Goal: Transaction & Acquisition: Download file/media

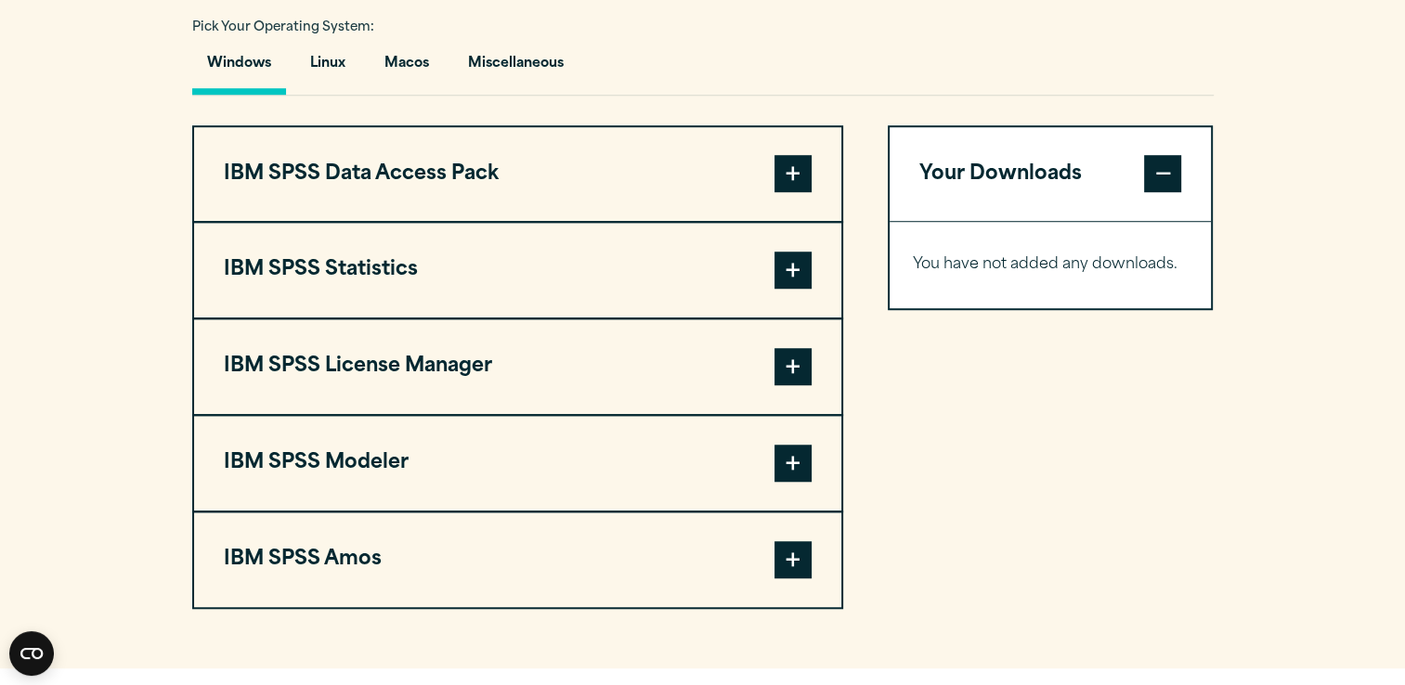
scroll to position [1354, 0]
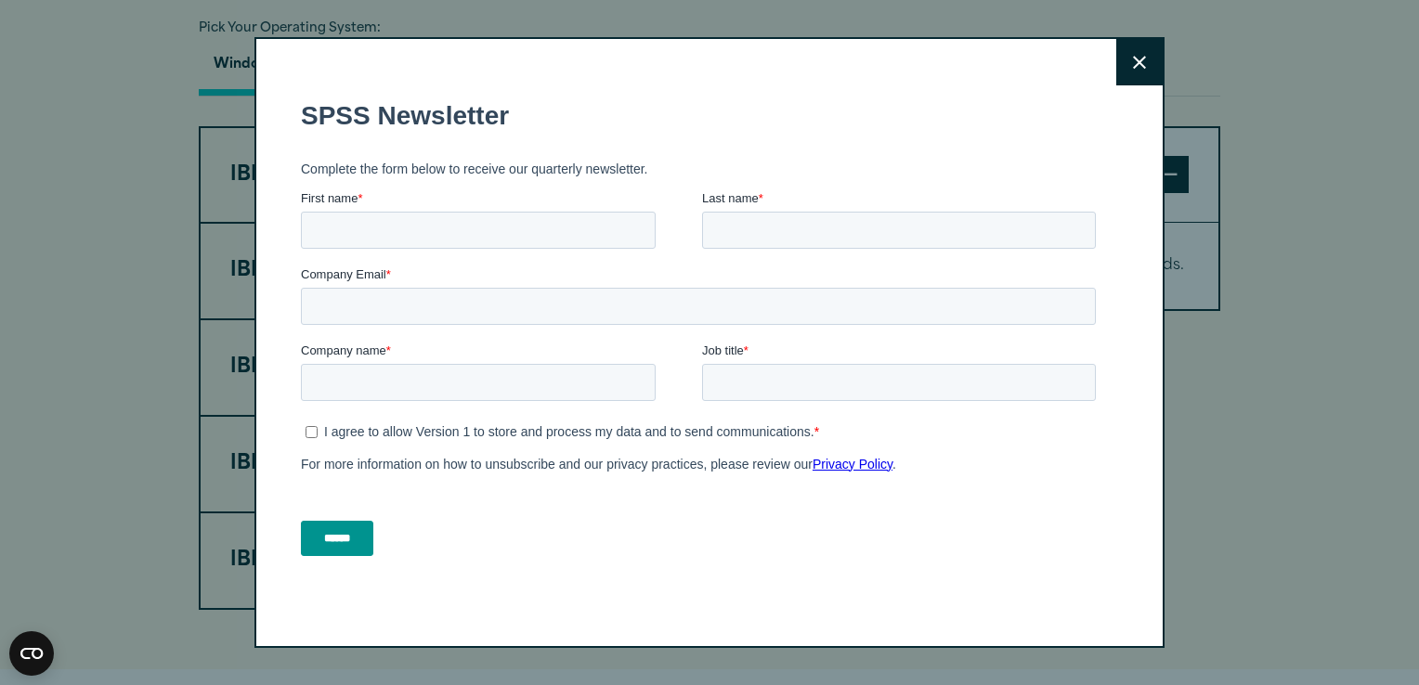
click at [1134, 58] on icon at bounding box center [1139, 63] width 13 height 14
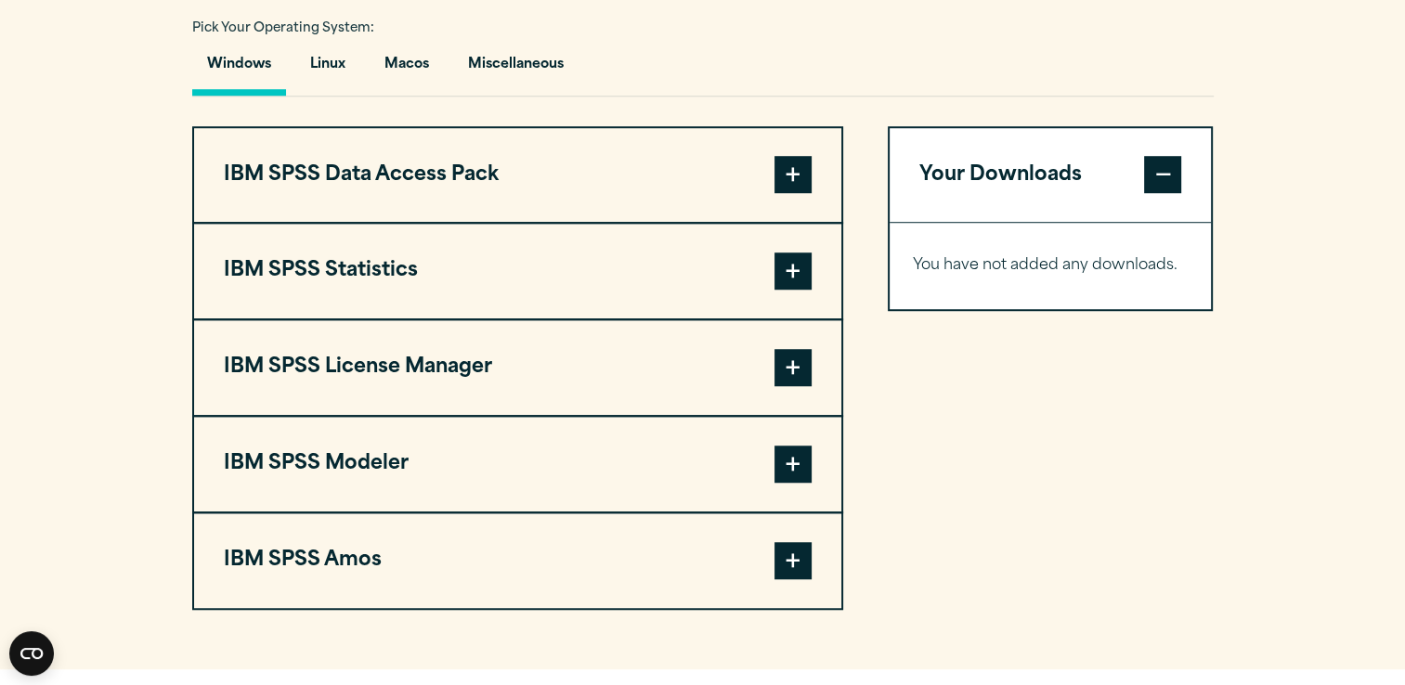
click at [323, 299] on button "IBM SPSS Statistics" at bounding box center [517, 271] width 647 height 95
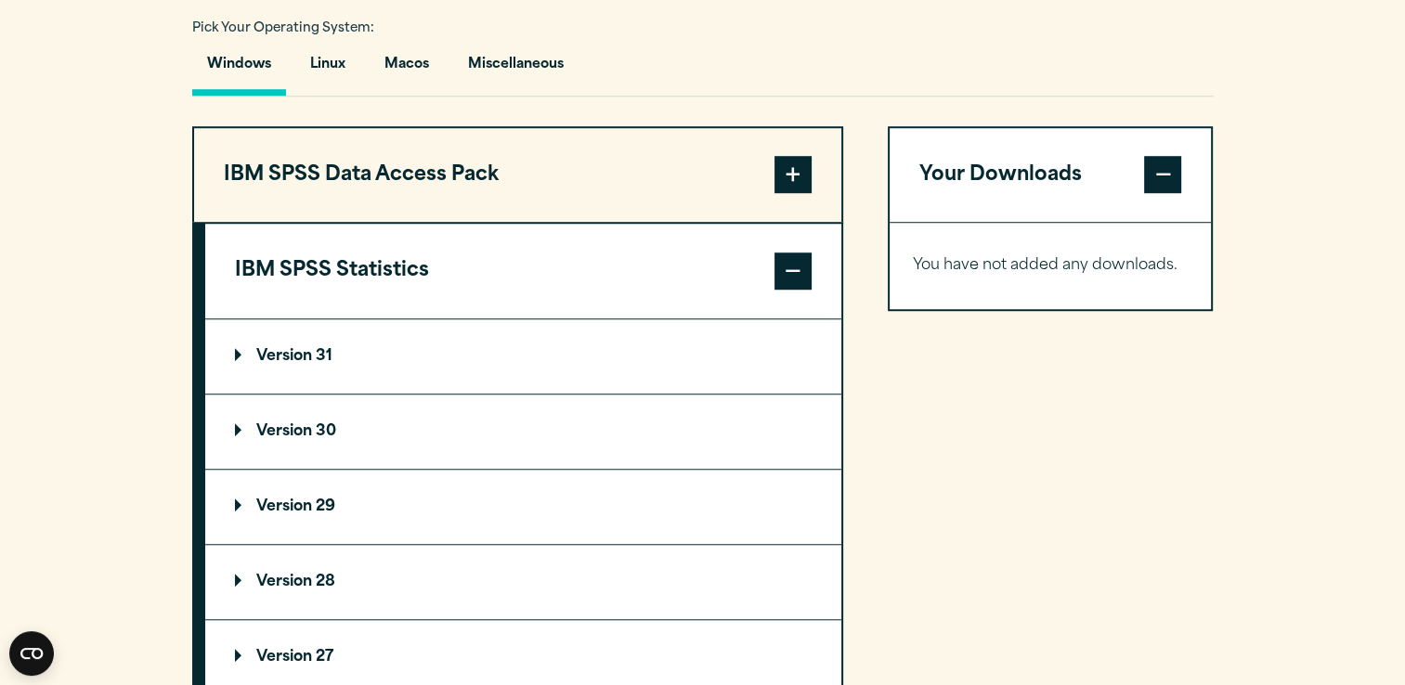
click at [345, 462] on summary "Version 30" at bounding box center [523, 432] width 636 height 74
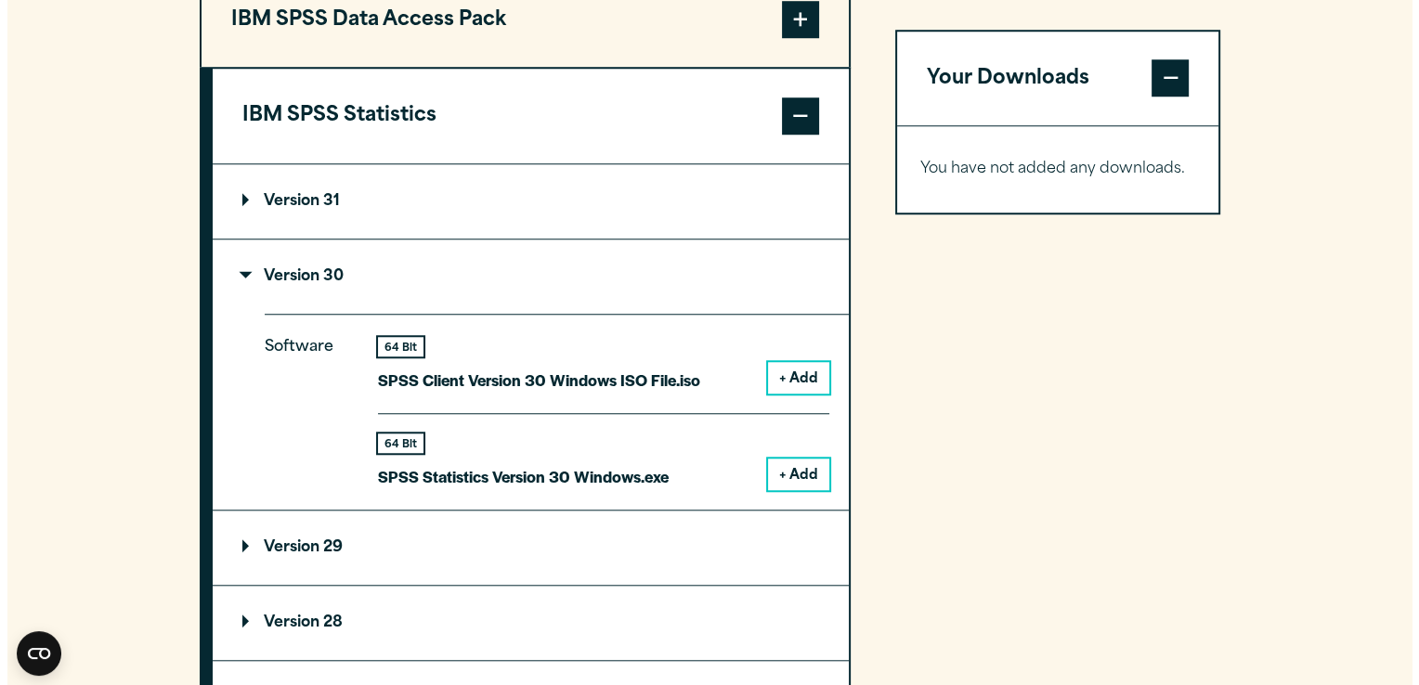
scroll to position [1510, 0]
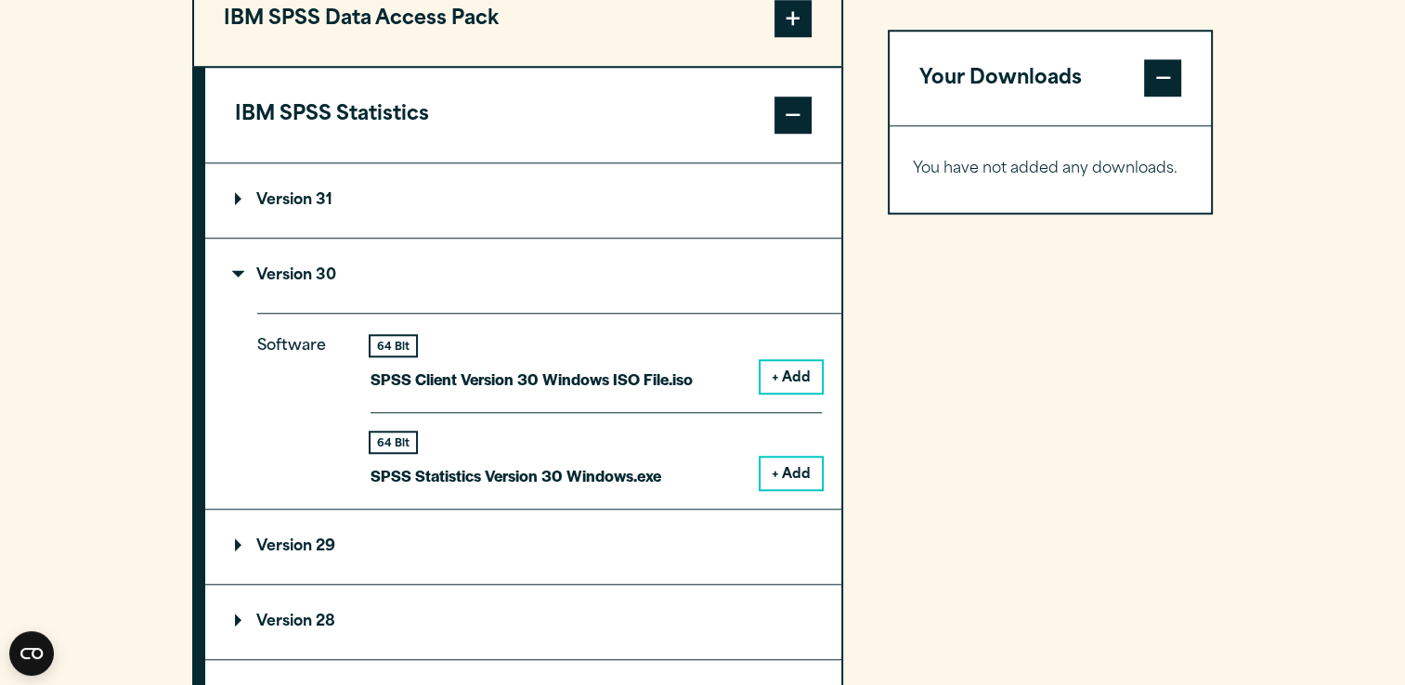
click at [817, 393] on button "+ Add" at bounding box center [790, 377] width 61 height 32
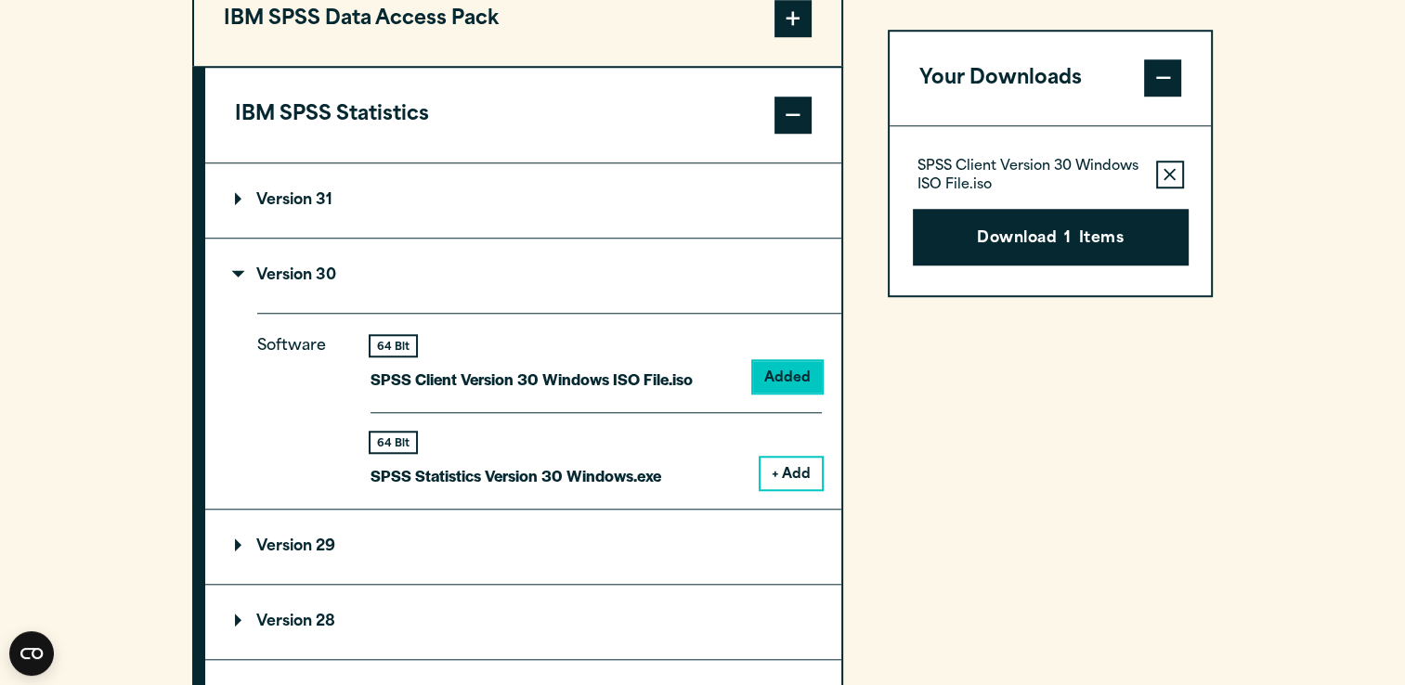
click at [788, 489] on button "+ Add" at bounding box center [790, 474] width 61 height 32
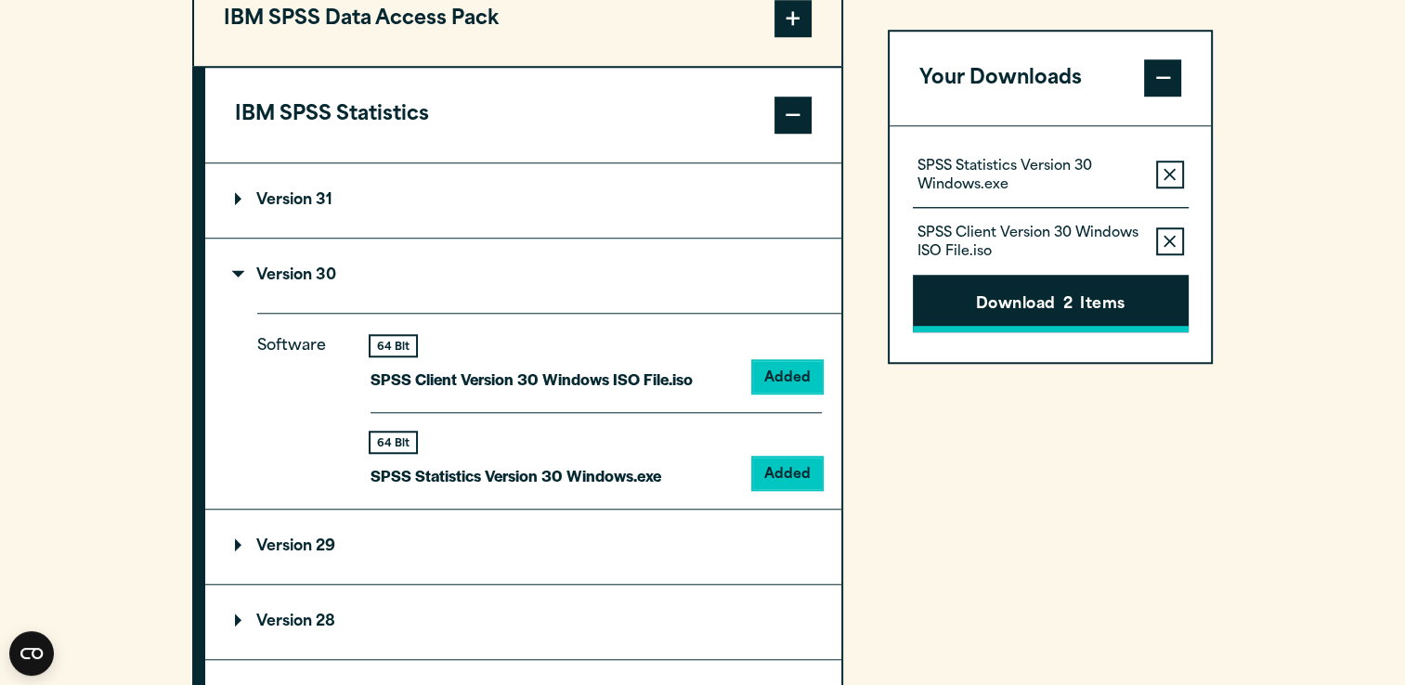
click at [1051, 312] on button "Download 2 Items" at bounding box center [1051, 305] width 276 height 58
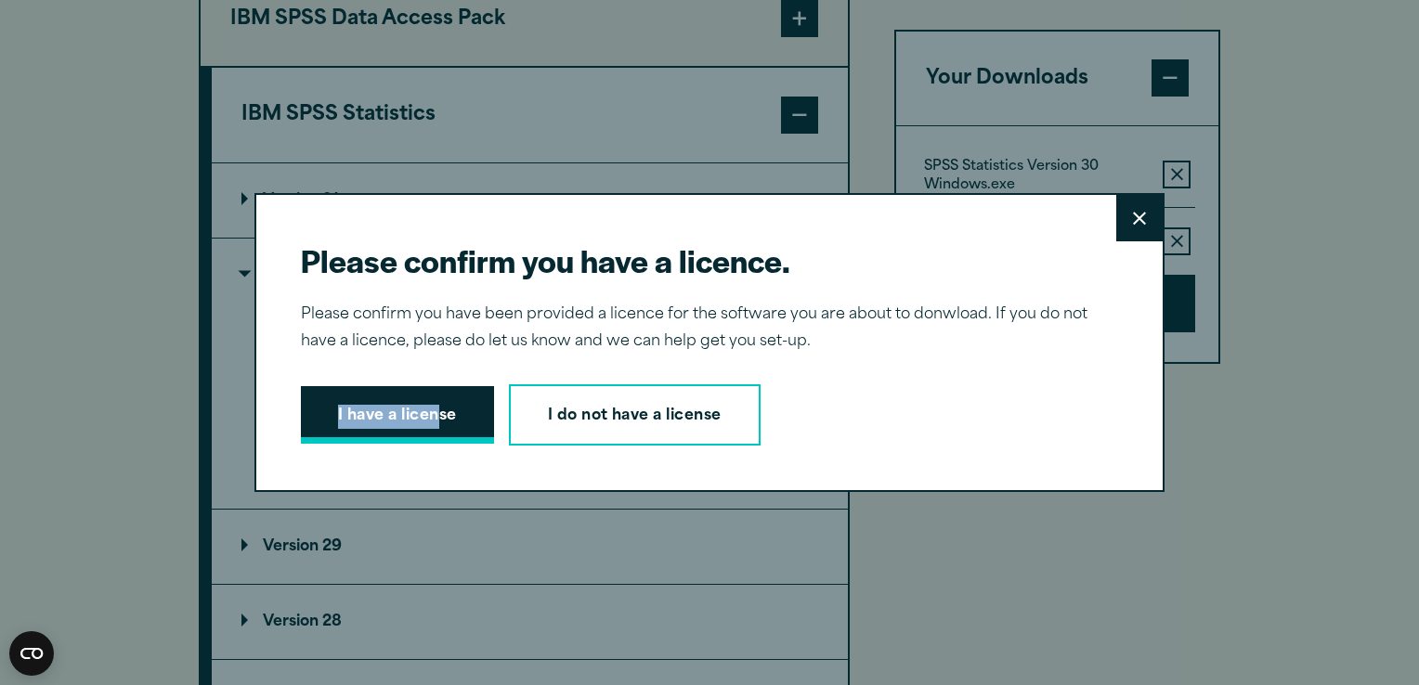
drag, startPoint x: 434, startPoint y: 382, endPoint x: 434, endPoint y: 397, distance: 15.8
click at [434, 397] on div "Please confirm you have a licence. Close Please confirm you have been provided …" at bounding box center [709, 342] width 910 height 299
click at [434, 397] on button "I have a license" at bounding box center [397, 415] width 193 height 58
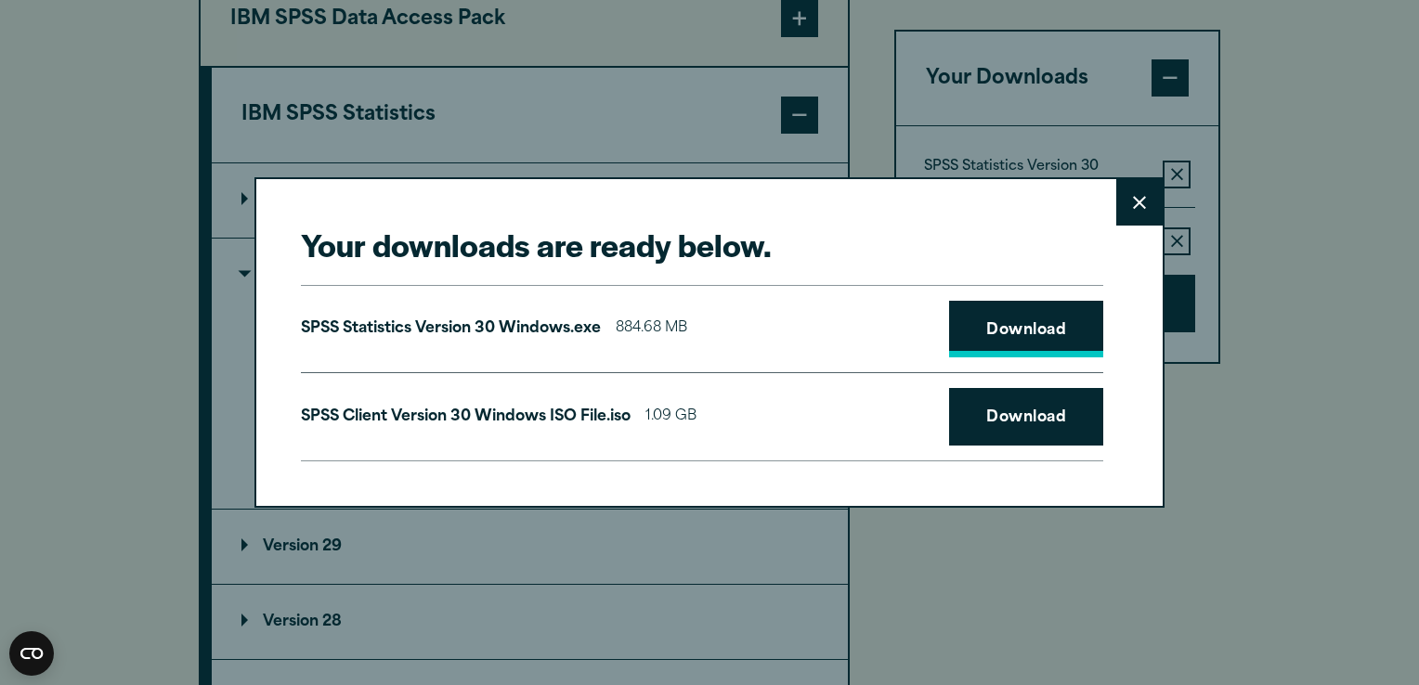
click at [1015, 321] on link "Download" at bounding box center [1026, 330] width 154 height 58
click at [1031, 403] on link "Download" at bounding box center [1026, 417] width 154 height 58
